Goal: Task Accomplishment & Management: Complete application form

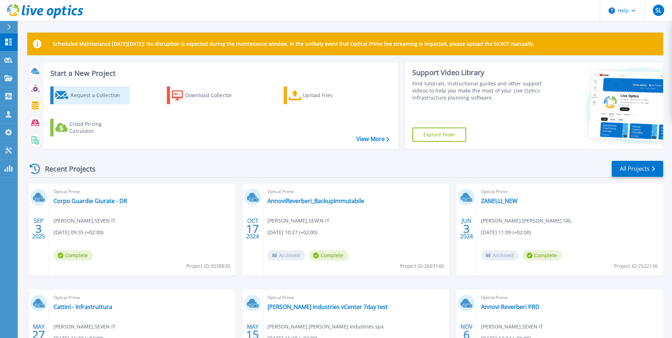
click at [96, 93] on div "Request a Collection" at bounding box center [98, 95] width 57 height 14
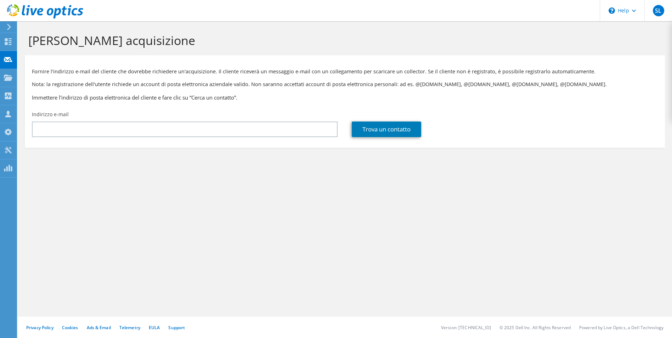
click at [158, 121] on div "Indirizzo e-mail" at bounding box center [185, 123] width 320 height 33
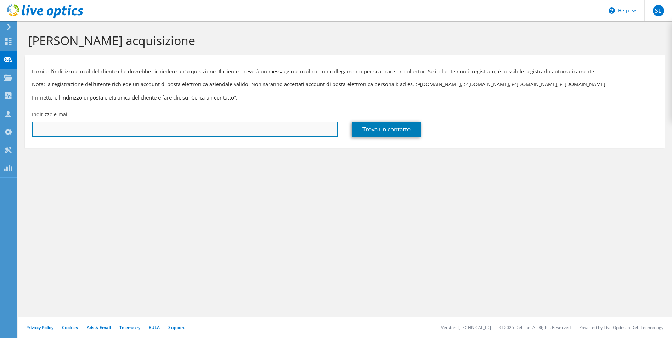
click at [167, 133] on input "text" at bounding box center [185, 129] width 306 height 16
paste input "[EMAIL_ADDRESS][DOMAIN_NAME]"
type input "[EMAIL_ADDRESS][DOMAIN_NAME]"
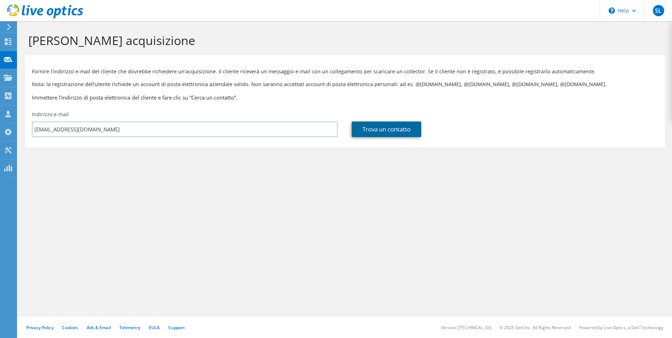
click at [394, 129] on link "Trova un contatto" at bounding box center [386, 129] width 69 height 16
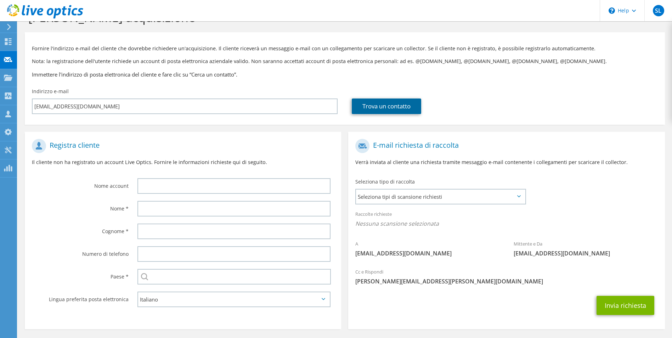
scroll to position [50, 0]
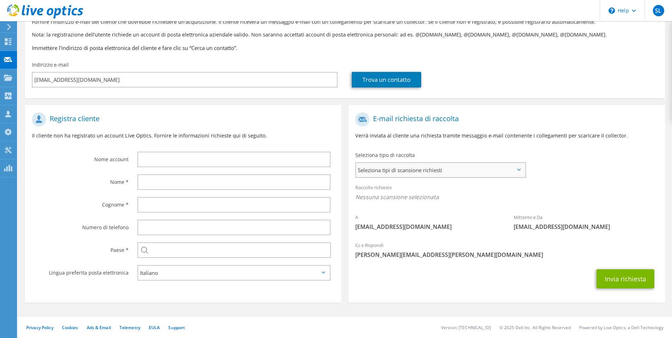
click at [424, 169] on span "Seleziona tipi di scansione richiesti" at bounding box center [440, 170] width 169 height 14
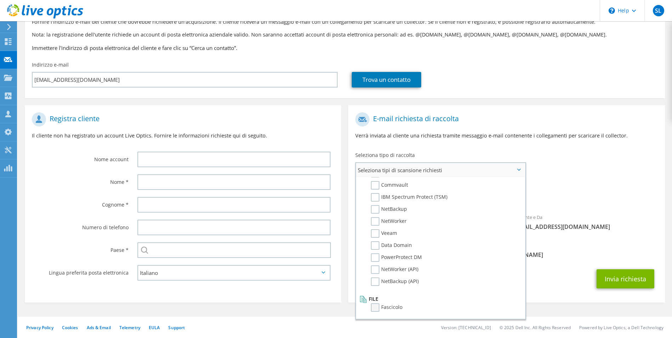
scroll to position [0, 0]
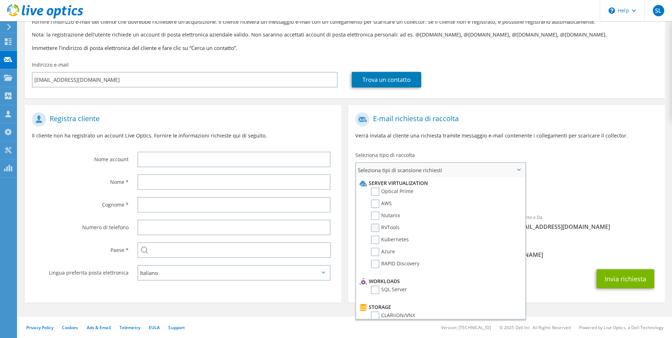
click at [380, 228] on label "RVTools" at bounding box center [385, 227] width 29 height 8
click at [0, 0] on input "RVTools" at bounding box center [0, 0] width 0 height 0
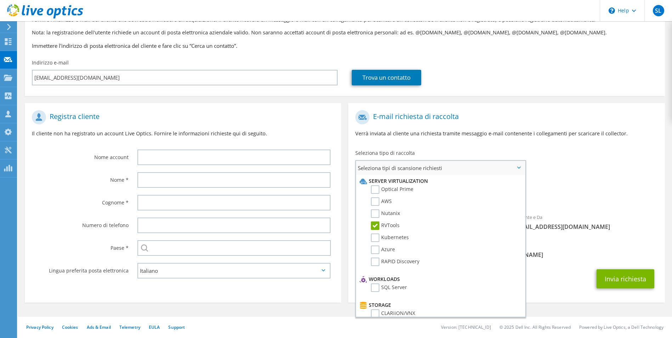
click at [378, 226] on label "RVTools" at bounding box center [385, 225] width 29 height 8
click at [0, 0] on input "RVTools" at bounding box center [0, 0] width 0 height 0
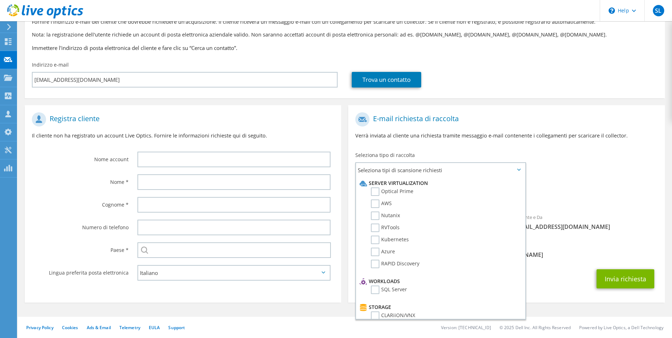
click at [465, 116] on h1 "E-mail richiesta di raccolta" at bounding box center [504, 119] width 298 height 14
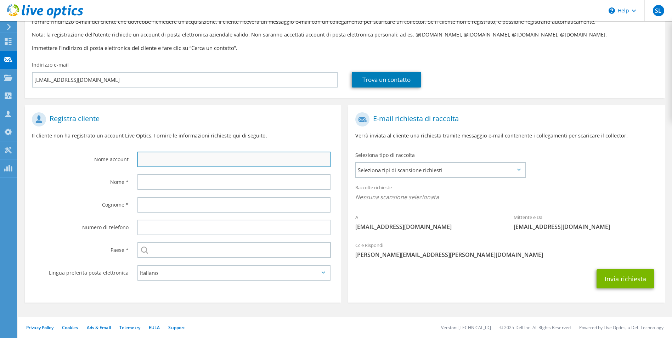
click at [178, 162] on input "text" at bounding box center [233, 160] width 193 height 16
type input "Indi"
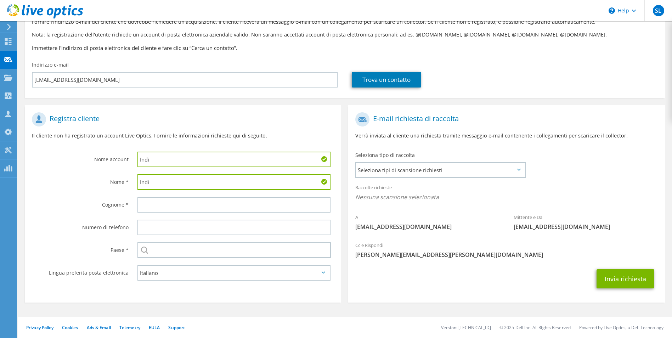
type input "Indi"
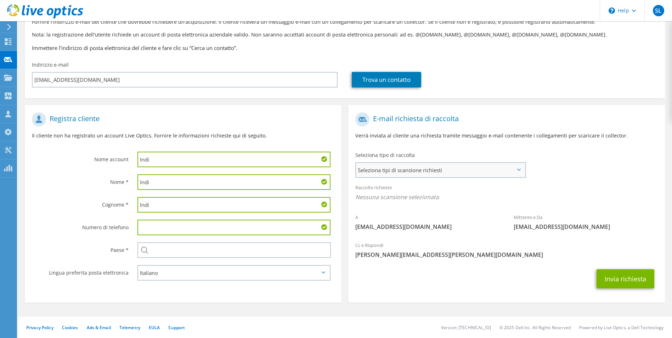
click at [383, 172] on span "Seleziona tipi di scansione richiesti" at bounding box center [440, 170] width 169 height 14
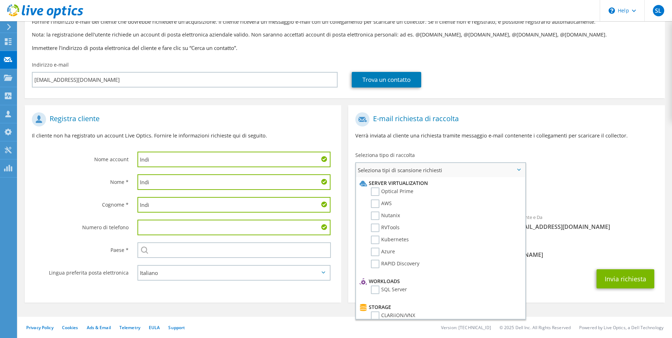
click at [383, 172] on span "Seleziona tipi di scansione richiesti" at bounding box center [440, 170] width 169 height 14
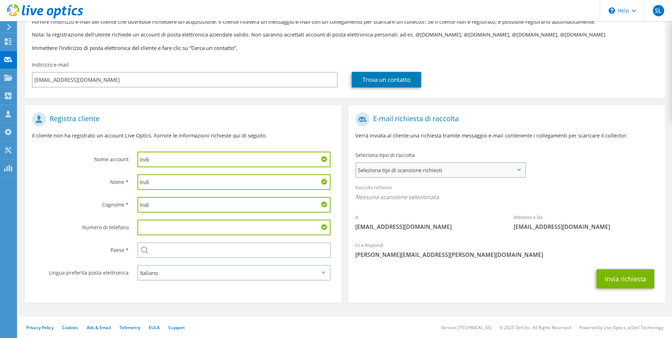
click at [451, 174] on span "Seleziona tipi di scansione richiesti" at bounding box center [440, 170] width 169 height 14
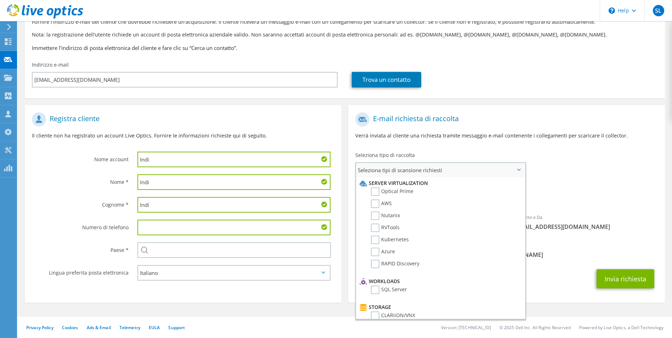
click at [451, 174] on span "Seleziona tipi di scansione richiesti" at bounding box center [440, 170] width 169 height 14
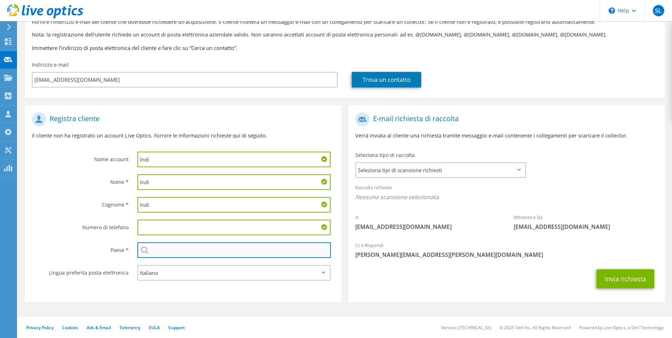
click at [191, 252] on input "text" at bounding box center [234, 250] width 194 height 16
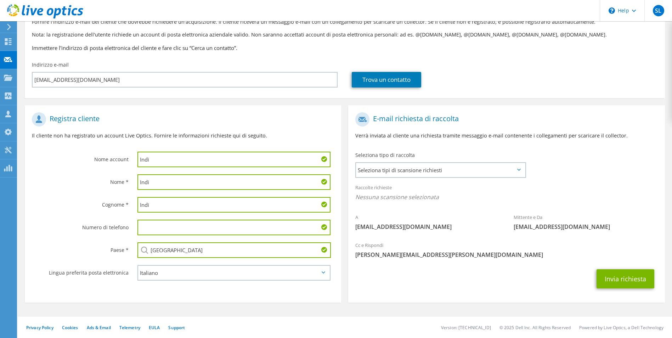
type input "Italia"
click at [195, 294] on section "Registra cliente Il cliente non ha registrato un account Live Optics. Fornire l…" at bounding box center [183, 203] width 316 height 197
click at [392, 168] on span "Seleziona tipi di scansione richiesti" at bounding box center [440, 170] width 169 height 14
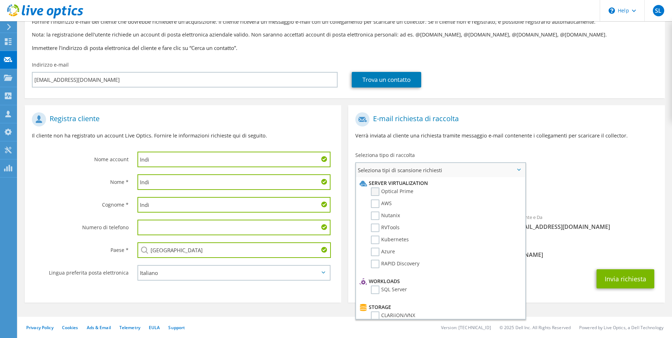
click at [380, 191] on label "Optical Prime" at bounding box center [392, 191] width 42 height 8
click at [0, 0] on input "Optical Prime" at bounding box center [0, 0] width 0 height 0
click at [380, 202] on label "AWS" at bounding box center [381, 203] width 21 height 8
click at [0, 0] on input "AWS" at bounding box center [0, 0] width 0 height 0
click at [378, 215] on label "Nutanix" at bounding box center [385, 215] width 29 height 8
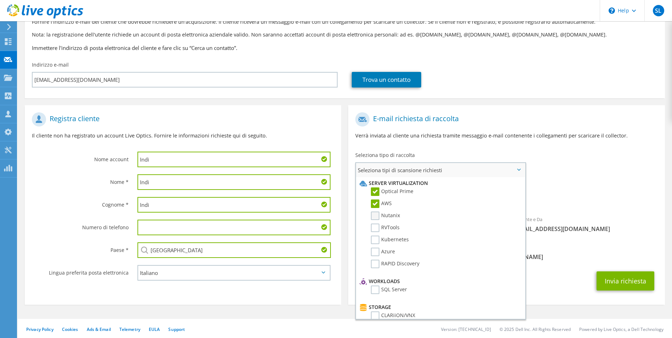
click at [0, 0] on input "Nutanix" at bounding box center [0, 0] width 0 height 0
click at [377, 204] on label "AWS" at bounding box center [381, 203] width 21 height 8
click at [0, 0] on input "AWS" at bounding box center [0, 0] width 0 height 0
click at [377, 213] on label "Nutanix" at bounding box center [385, 215] width 29 height 8
click at [0, 0] on input "Nutanix" at bounding box center [0, 0] width 0 height 0
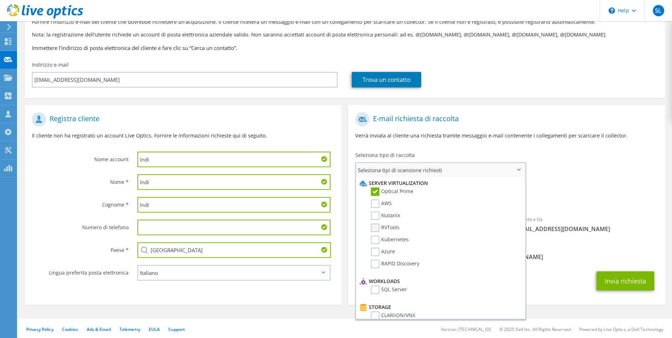
click at [377, 228] on label "RVTools" at bounding box center [385, 227] width 29 height 8
click at [0, 0] on input "RVTools" at bounding box center [0, 0] width 0 height 0
click at [375, 252] on label "Azure" at bounding box center [383, 251] width 24 height 8
click at [0, 0] on input "Azure" at bounding box center [0, 0] width 0 height 0
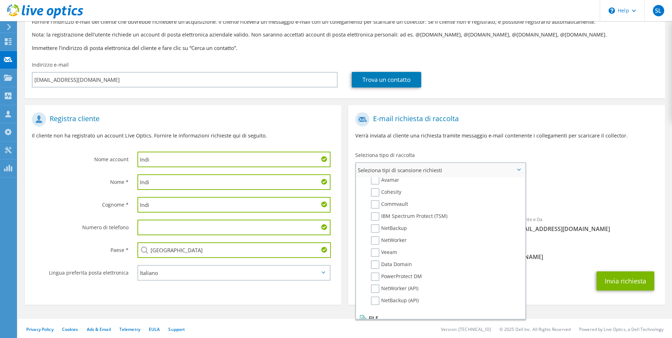
scroll to position [337, 0]
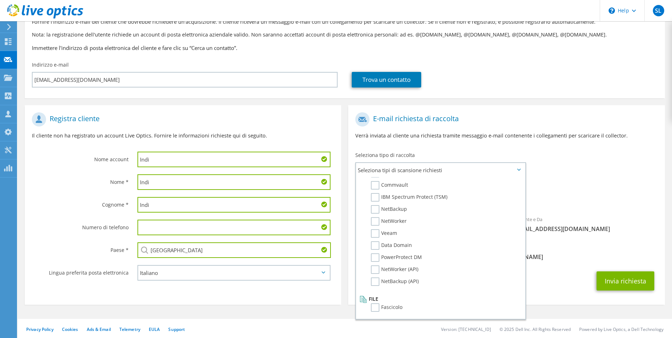
click at [585, 302] on section "E-mail richiesta di raccolta Verrà inviata al cliente una richiesta tramite mes…" at bounding box center [506, 204] width 316 height 199
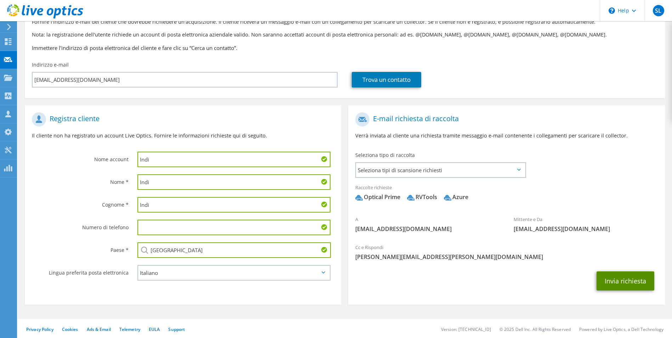
click at [621, 279] on button "Invia richiesta" at bounding box center [625, 280] width 58 height 19
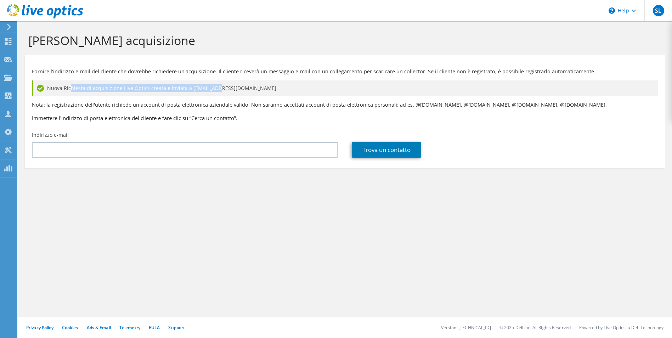
drag, startPoint x: 70, startPoint y: 89, endPoint x: 267, endPoint y: 92, distance: 197.2
click at [267, 92] on div "Nuova Richiesta di acquisizione Live Optics creata e inviata a it@indi.it" at bounding box center [345, 87] width 626 height 15
drag, startPoint x: 267, startPoint y: 92, endPoint x: 247, endPoint y: 107, distance: 24.9
click at [247, 107] on p "Nota: la registrazione dell'utente richiede un account di posta elettronica azi…" at bounding box center [345, 105] width 626 height 8
click at [260, 289] on div "Richiedi acquisizione Fornire l'indirizzo e-mail del cliente che dovrebbe richi…" at bounding box center [345, 179] width 654 height 317
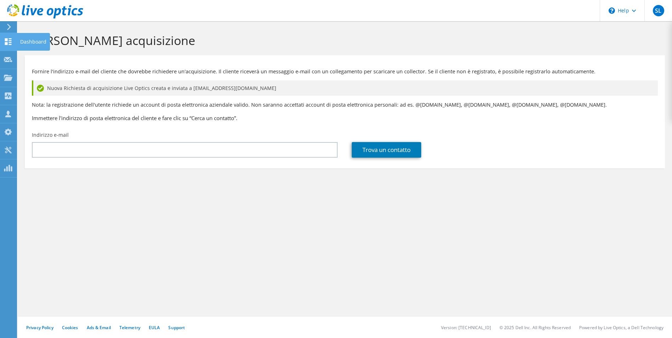
click at [9, 45] on div at bounding box center [8, 43] width 8 height 8
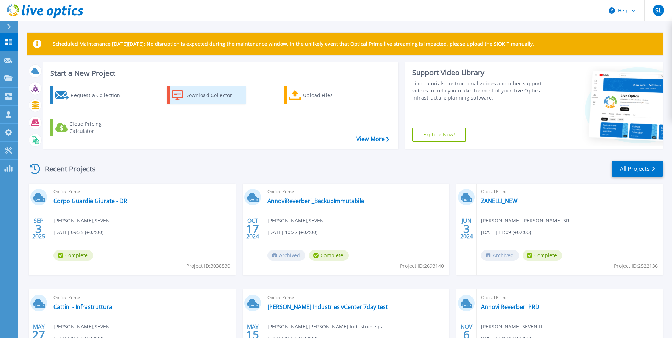
click at [204, 99] on div "Download Collector" at bounding box center [213, 95] width 57 height 14
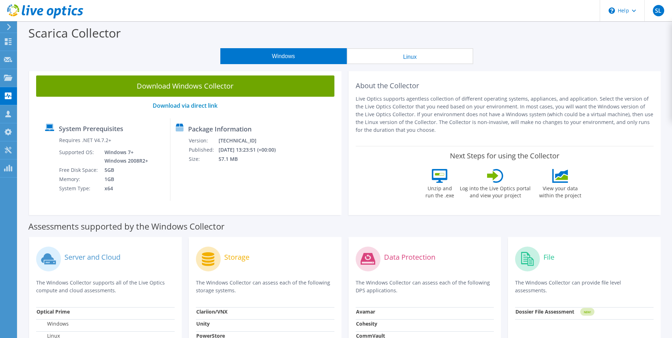
click at [396, 53] on button "Linux" at bounding box center [410, 56] width 126 height 16
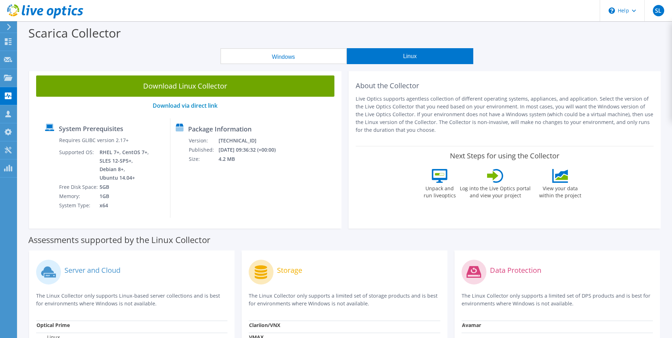
click at [323, 55] on button "Windows" at bounding box center [283, 56] width 126 height 16
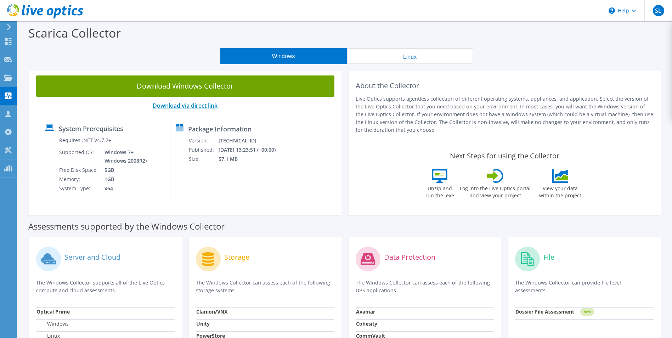
click at [197, 107] on link "Download via direct link" at bounding box center [185, 106] width 65 height 8
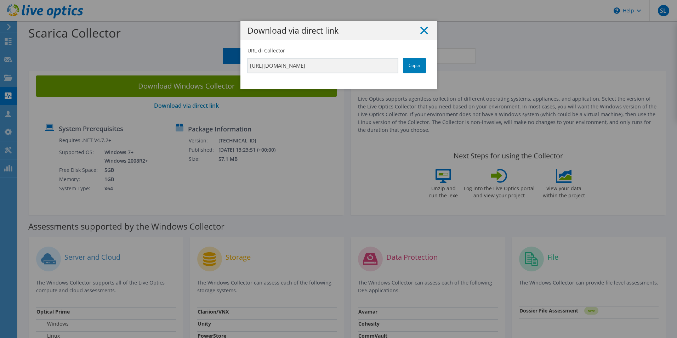
click at [421, 32] on icon at bounding box center [424, 31] width 8 height 8
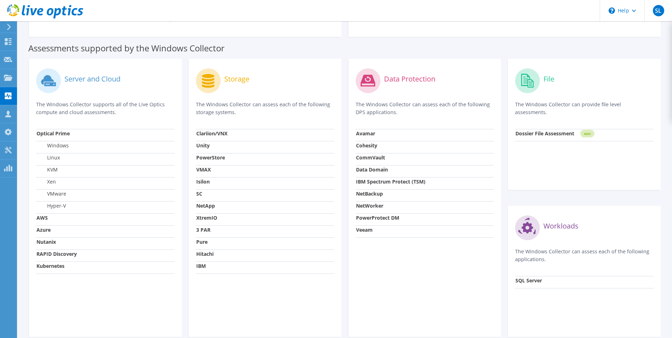
scroll to position [213, 0]
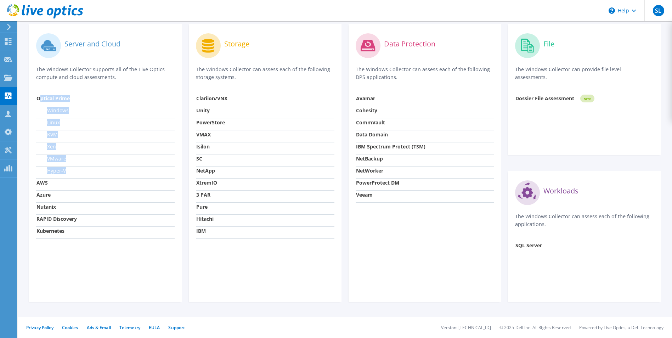
drag, startPoint x: 41, startPoint y: 96, endPoint x: 98, endPoint y: 172, distance: 94.7
click at [98, 172] on tbody "Optical Prime Windows Linux KVM Xen VMware Hyper-V AWS Azure Nutanix RAPID Disc…" at bounding box center [105, 166] width 138 height 144
click at [100, 172] on td "Hyper-V" at bounding box center [105, 172] width 138 height 12
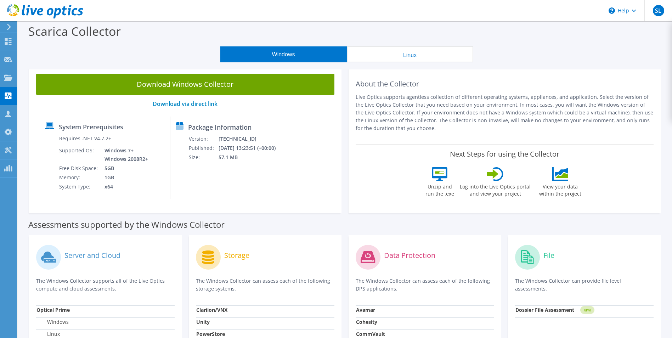
scroll to position [1, 0]
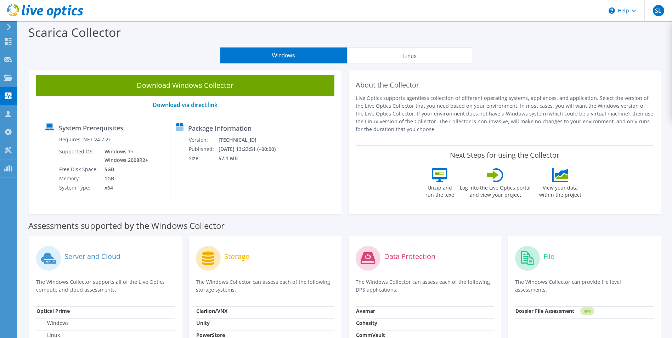
click at [425, 59] on button "Linux" at bounding box center [410, 55] width 126 height 16
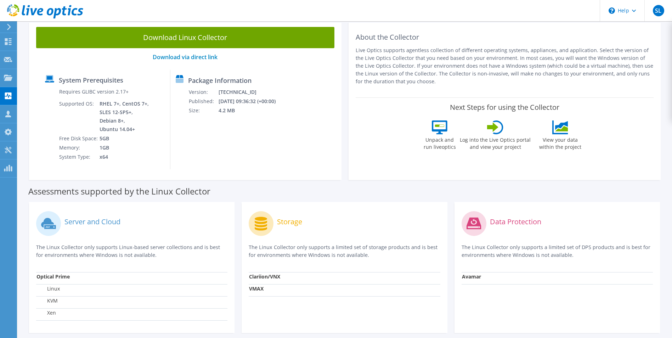
scroll to position [9, 0]
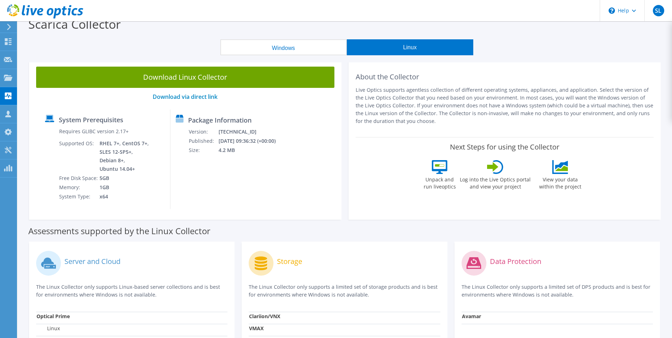
click at [301, 51] on button "Windows" at bounding box center [283, 47] width 126 height 16
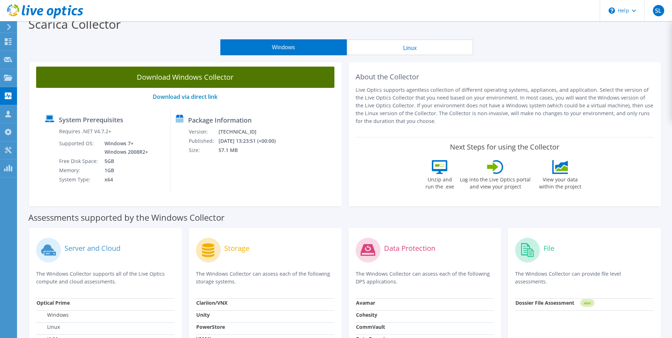
click at [246, 77] on link "Download Windows Collector" at bounding box center [185, 77] width 298 height 21
